Goal: Information Seeking & Learning: Learn about a topic

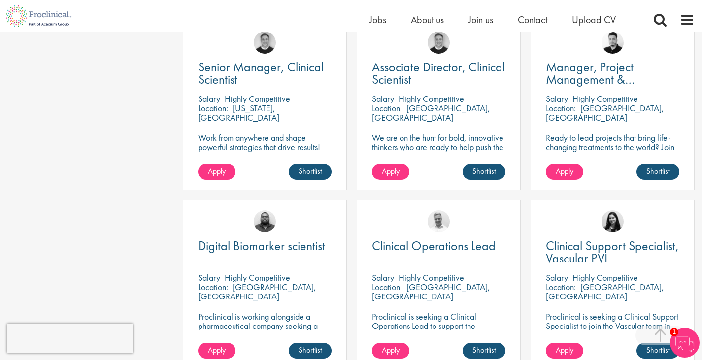
scroll to position [690, 0]
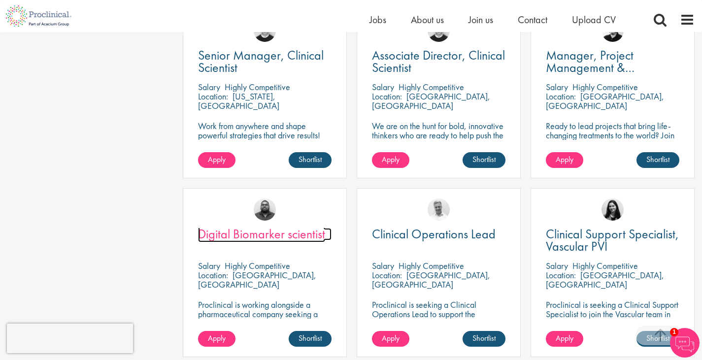
click at [265, 226] on span "Digital Biomarker scientist" at bounding box center [261, 234] width 127 height 17
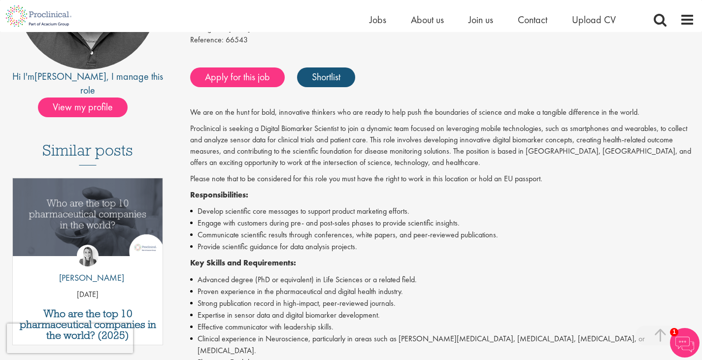
scroll to position [197, 0]
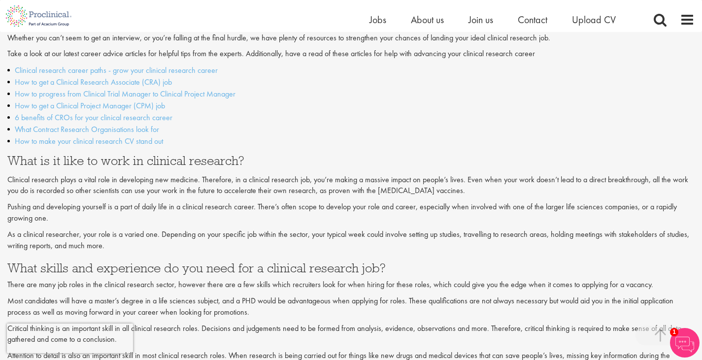
scroll to position [1051, 0]
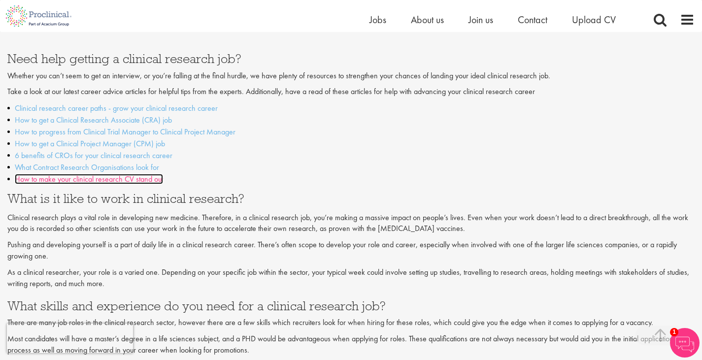
click at [110, 174] on link "How to make your clinical research CV stand out" at bounding box center [89, 179] width 148 height 10
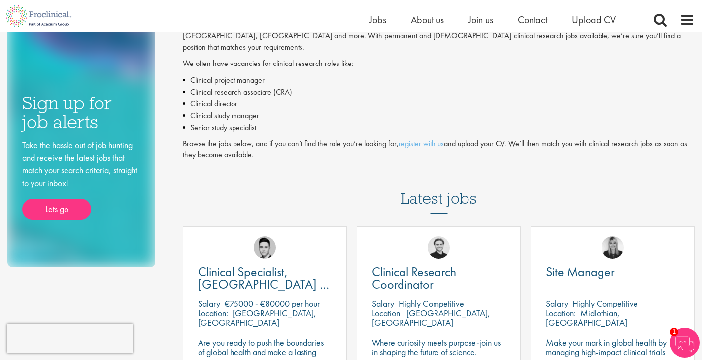
scroll to position [0, 0]
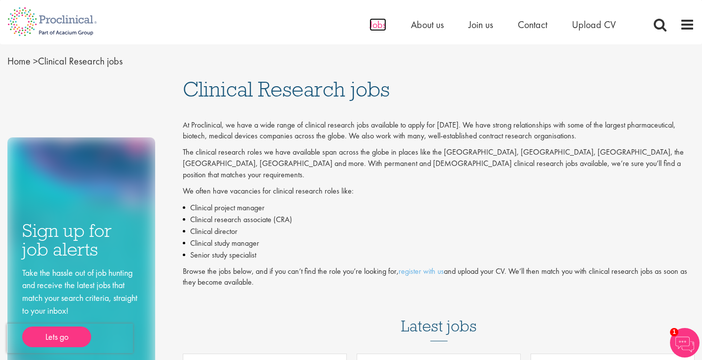
click at [381, 24] on span "Jobs" at bounding box center [377, 24] width 17 height 13
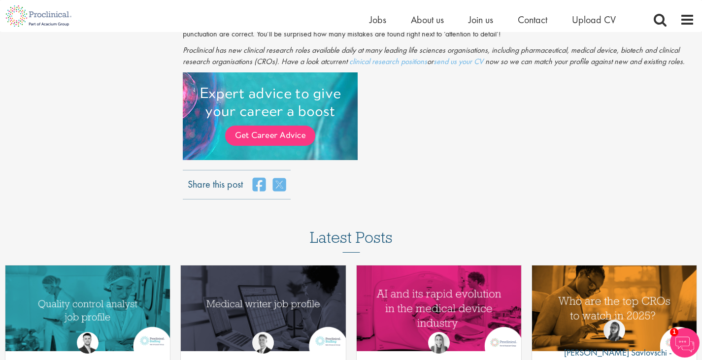
scroll to position [1182, 0]
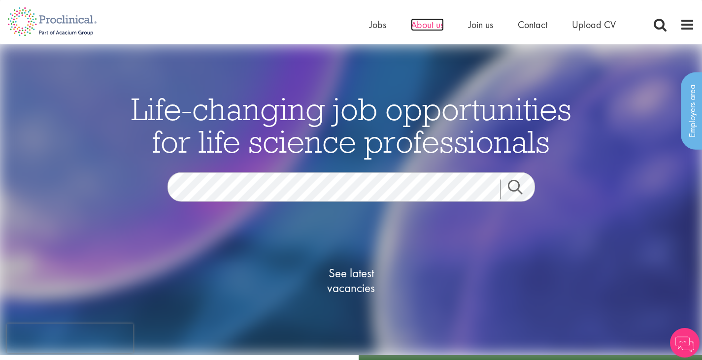
click at [414, 22] on span "About us" at bounding box center [427, 24] width 33 height 13
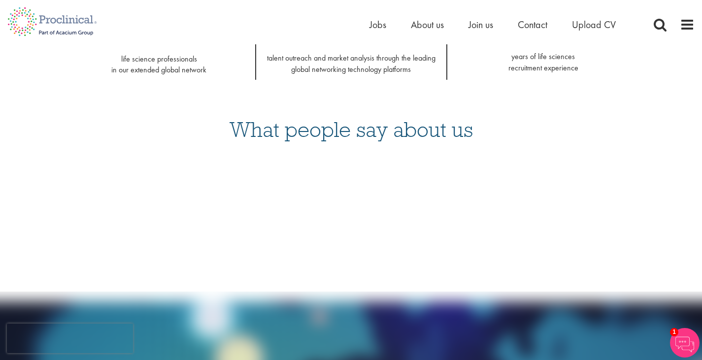
scroll to position [985, 0]
